Goal: Answer question/provide support: Share knowledge or assist other users

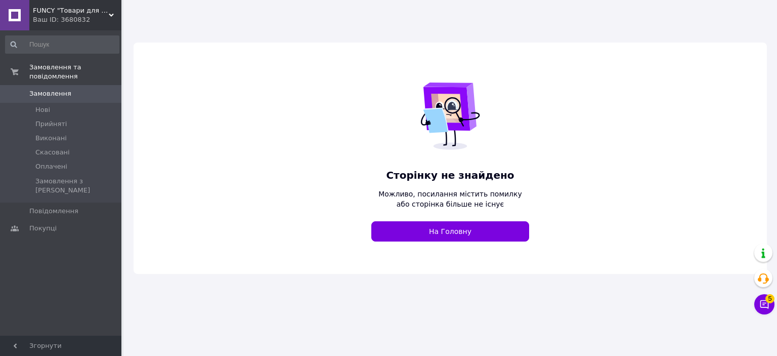
click at [42, 13] on span "FUNCY "Товари для дому та активного відпочинку"" at bounding box center [71, 10] width 76 height 9
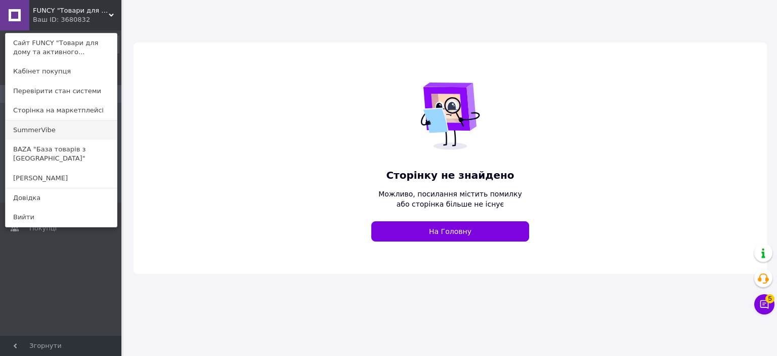
click at [32, 135] on link "SummerVibe" at bounding box center [61, 129] width 111 height 19
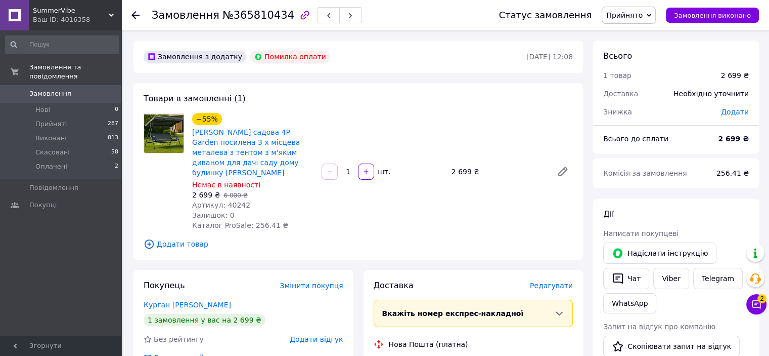
scroll to position [51, 0]
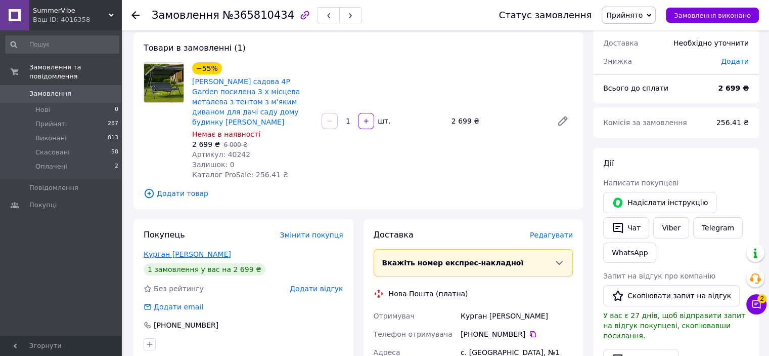
click at [178, 250] on link "Курган [PERSON_NAME]" at bounding box center [187, 254] width 87 height 8
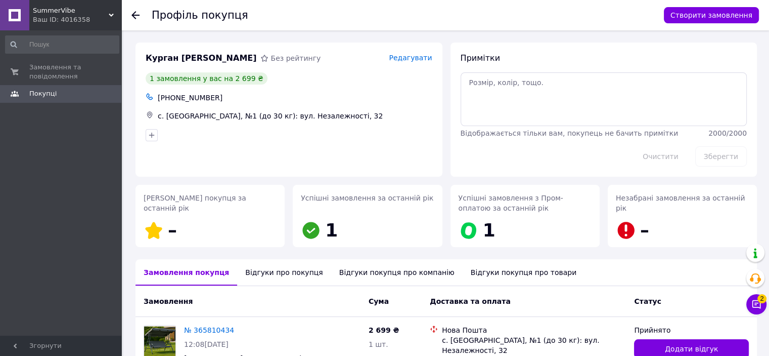
click at [280, 267] on div "Відгуки про покупця" at bounding box center [284, 272] width 94 height 26
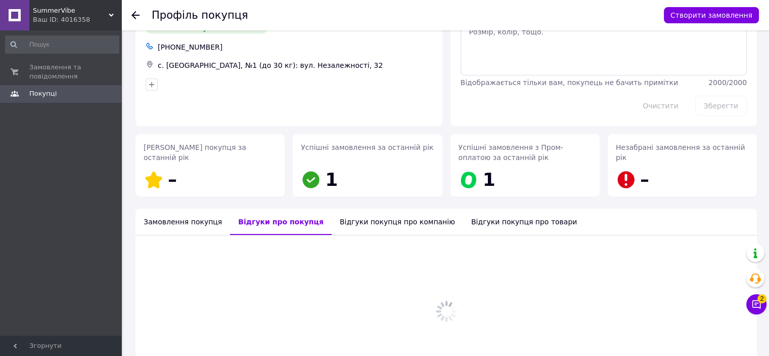
scroll to position [87, 0]
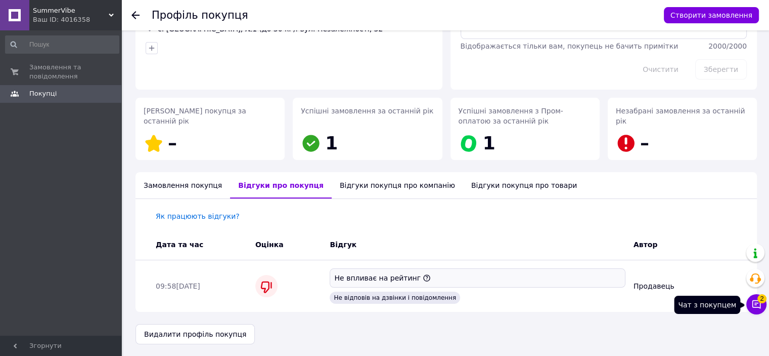
click at [759, 312] on button "Чат з покупцем 2" at bounding box center [757, 304] width 20 height 20
